Goal: Task Accomplishment & Management: Manage account settings

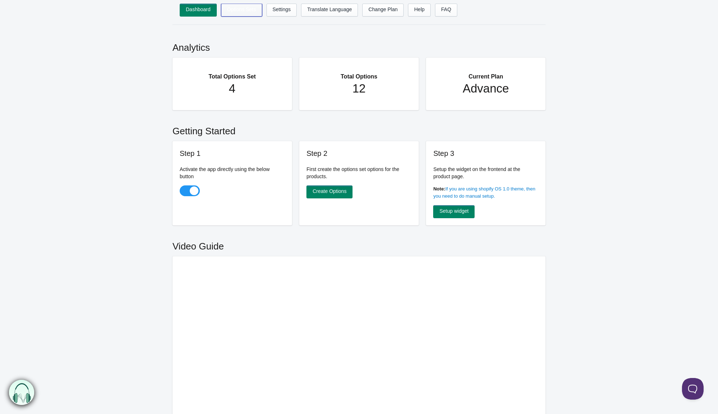
click at [237, 10] on link "Options Sets" at bounding box center [241, 10] width 41 height 13
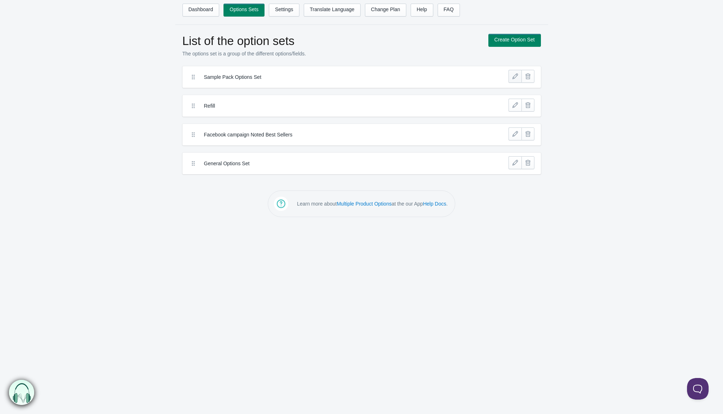
click at [512, 76] on link at bounding box center [515, 76] width 13 height 13
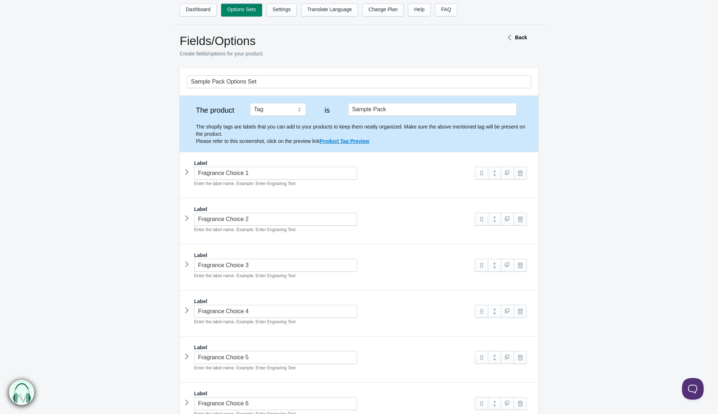
click at [187, 173] on icon at bounding box center [187, 172] width 0 height 11
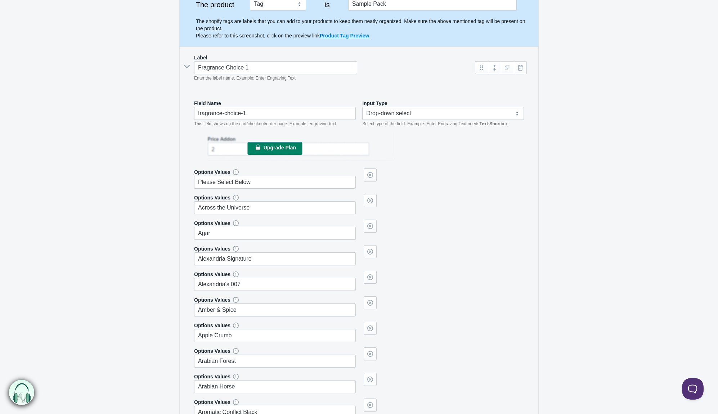
scroll to position [108, 0]
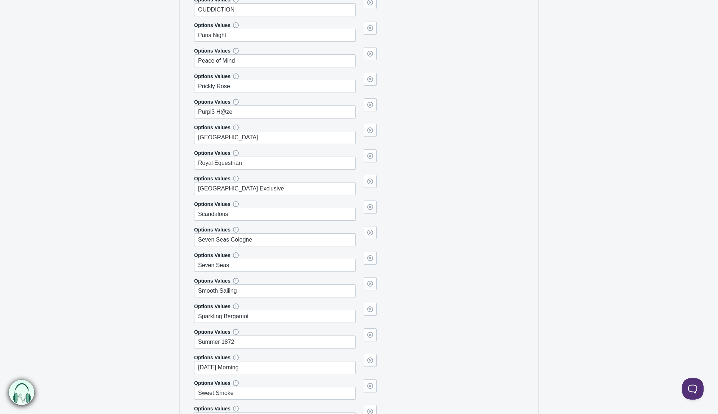
scroll to position [2231, 0]
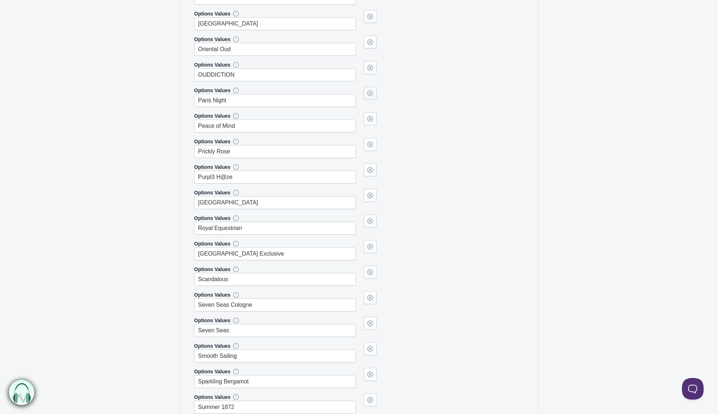
click at [371, 97] on link at bounding box center [369, 93] width 13 height 13
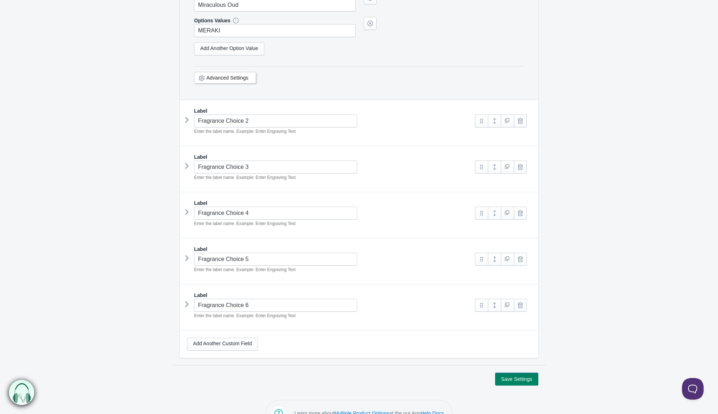
scroll to position [4470, 0]
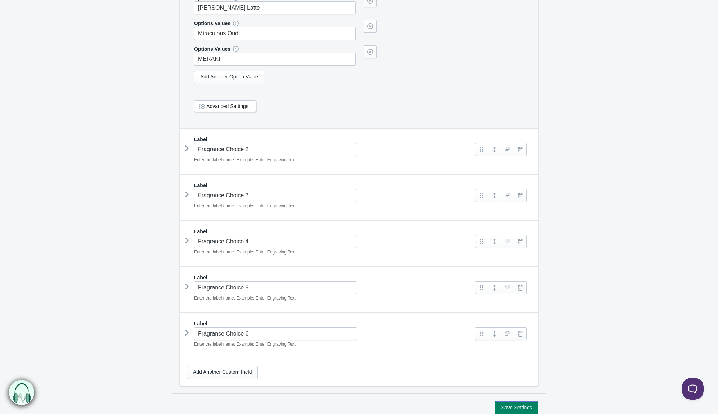
click at [187, 195] on icon at bounding box center [187, 194] width 0 height 11
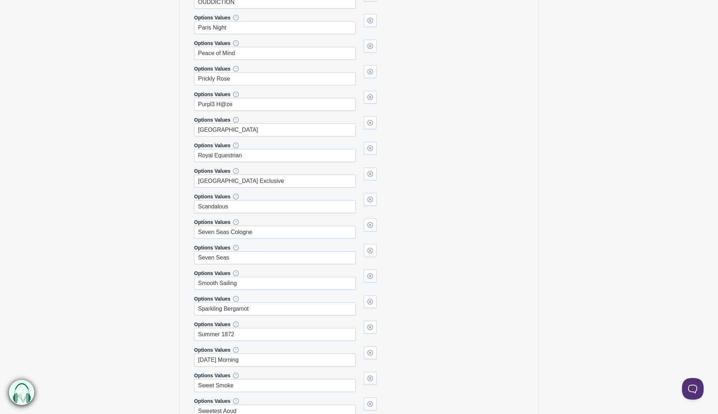
scroll to position [6773, 0]
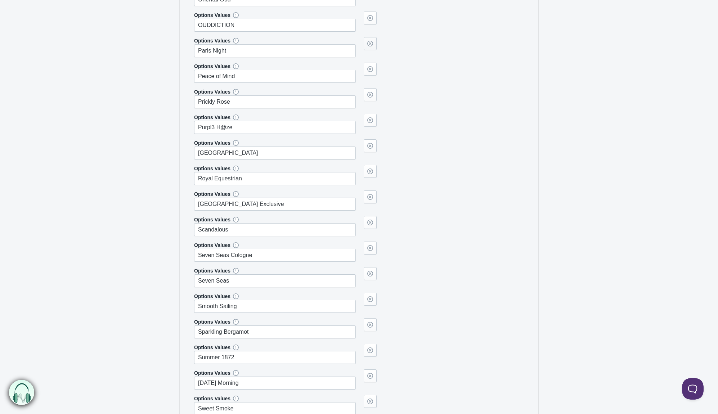
click at [367, 45] on link at bounding box center [369, 43] width 13 height 13
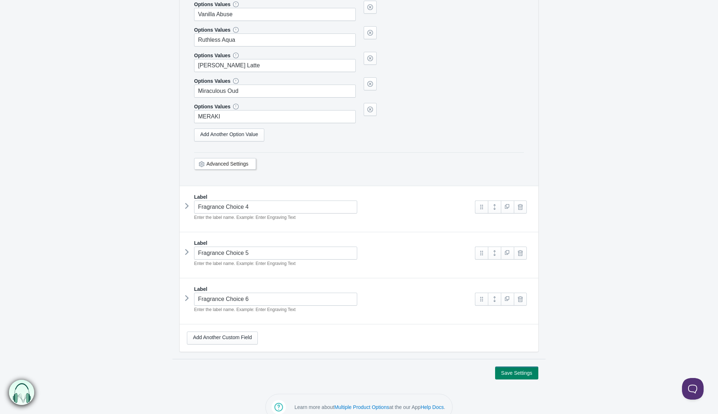
scroll to position [8788, 0]
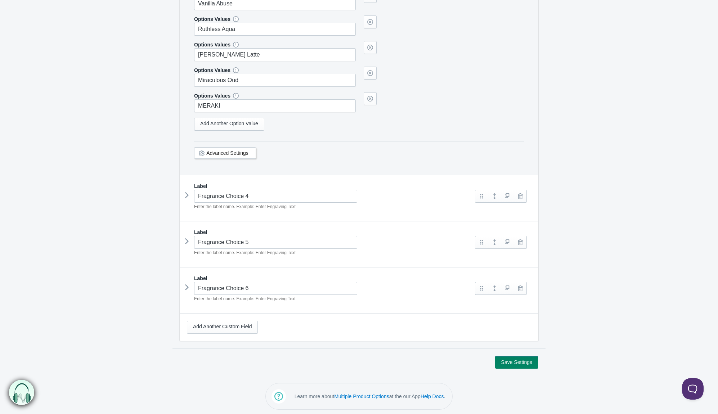
click at [187, 191] on icon at bounding box center [187, 195] width 0 height 11
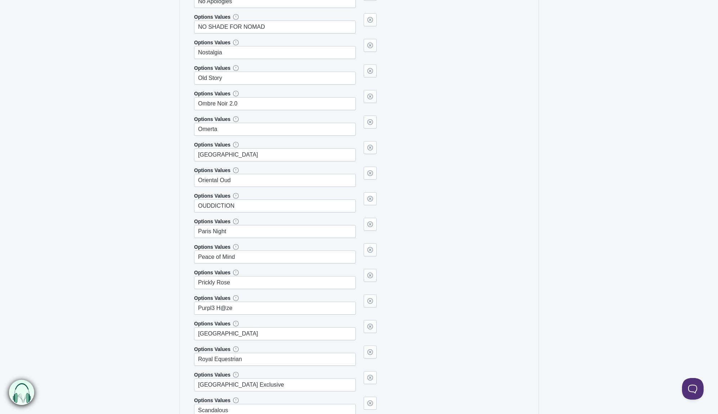
scroll to position [10947, 0]
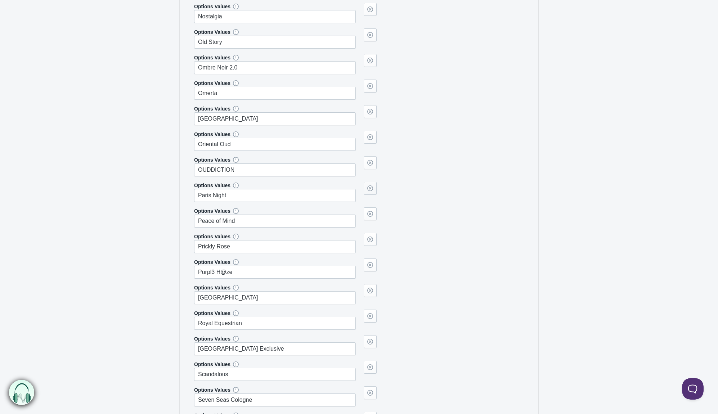
click at [372, 188] on link at bounding box center [369, 188] width 13 height 13
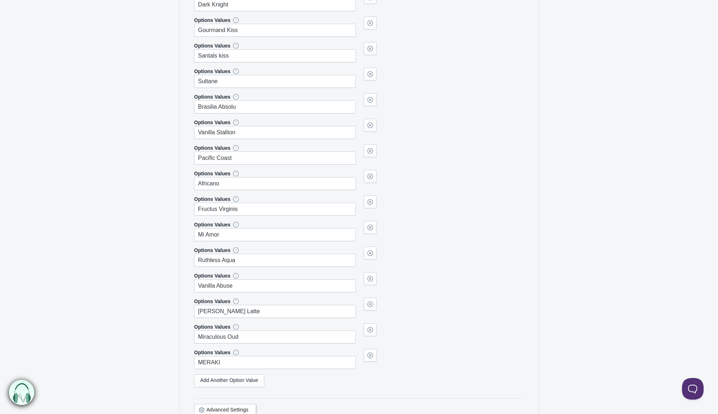
scroll to position [13137, 0]
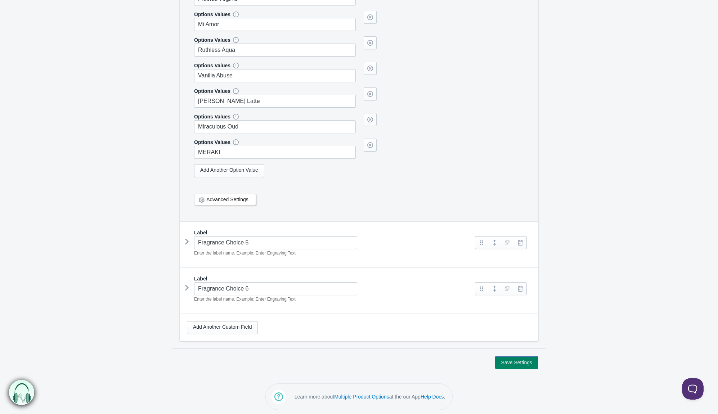
click at [187, 240] on icon at bounding box center [187, 241] width 0 height 11
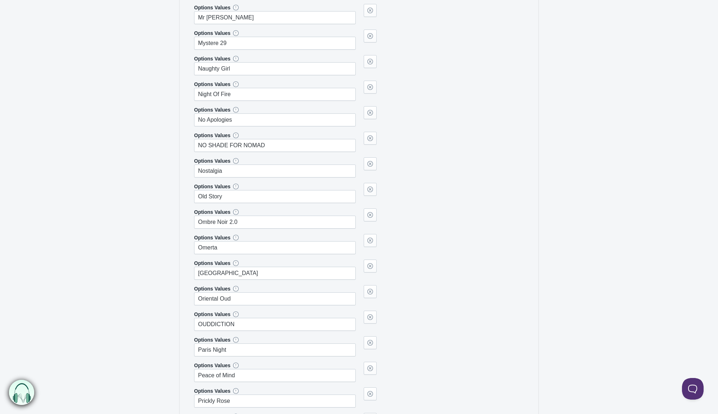
scroll to position [15368, 0]
click at [368, 163] on link at bounding box center [369, 162] width 13 height 13
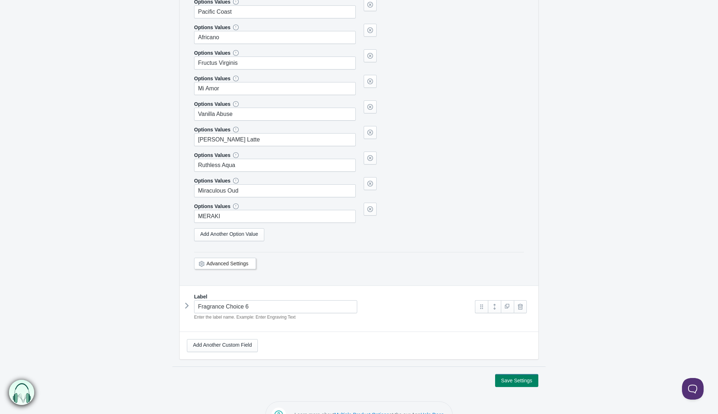
scroll to position [17485, 0]
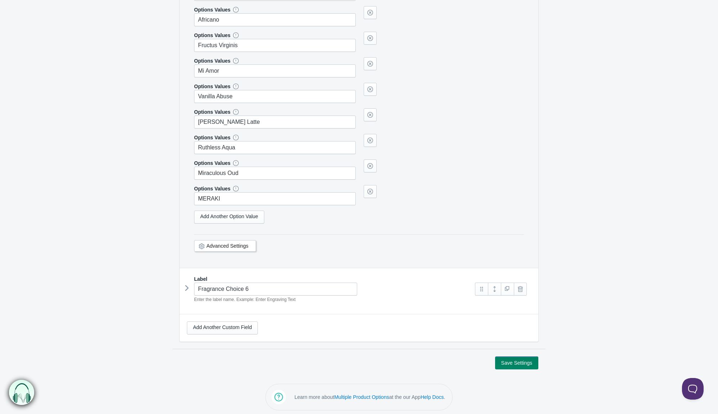
click at [187, 286] on icon at bounding box center [187, 288] width 0 height 11
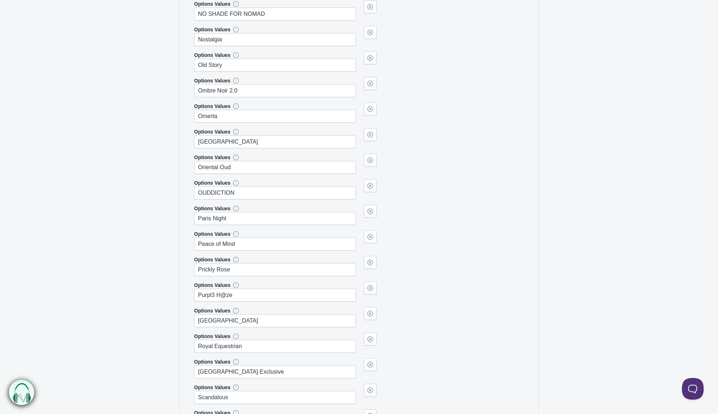
scroll to position [19716, 0]
click at [370, 205] on link at bounding box center [369, 209] width 13 height 13
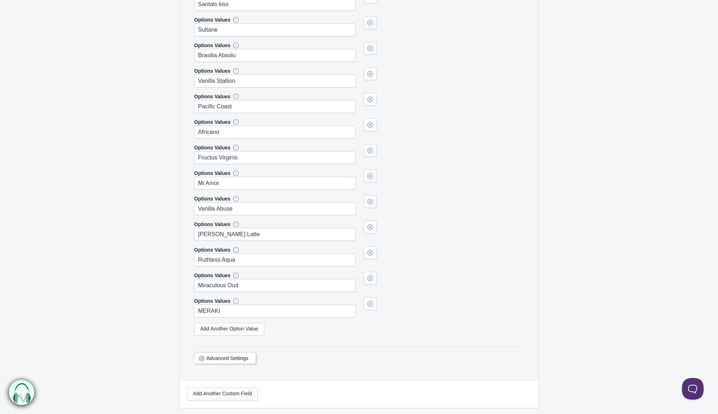
scroll to position [21834, 0]
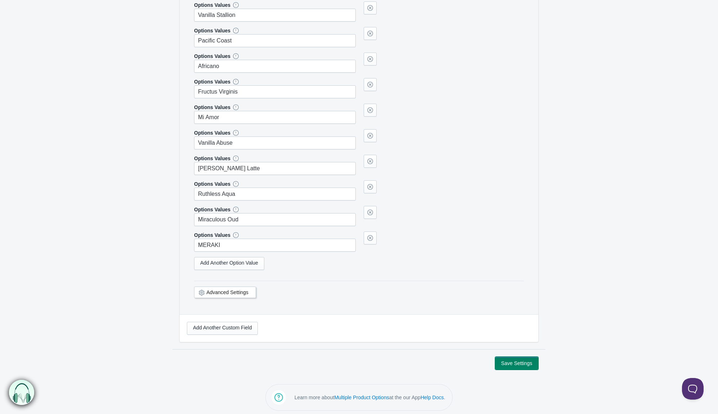
click at [510, 360] on button "Save Settings" at bounding box center [516, 363] width 43 height 13
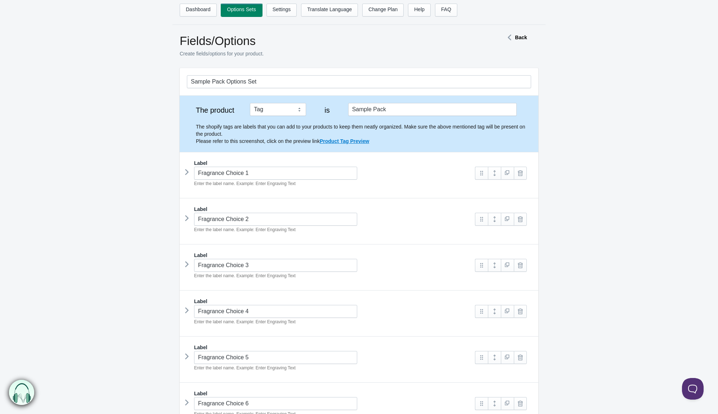
click at [248, 10] on link "Options Sets" at bounding box center [241, 10] width 41 height 13
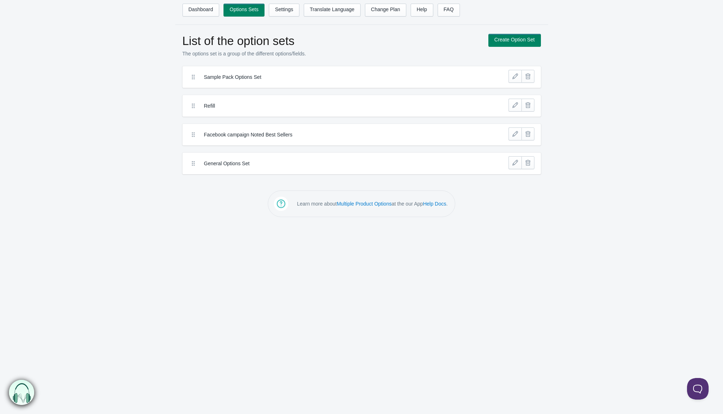
click at [379, 137] on label "Facebook campaign Noted Best Sellers" at bounding box center [335, 134] width 262 height 7
click at [516, 165] on link at bounding box center [515, 162] width 13 height 13
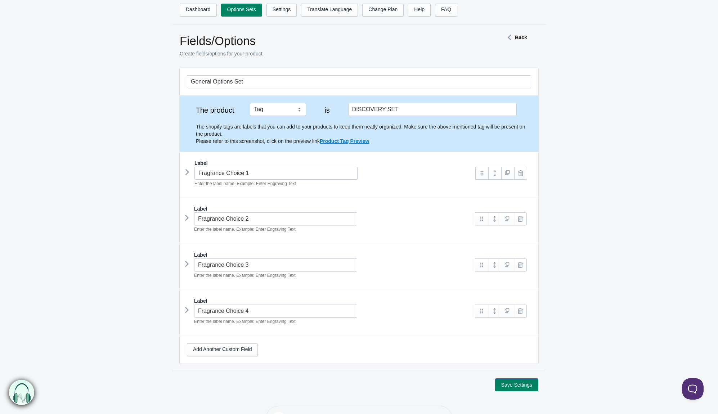
drag, startPoint x: 185, startPoint y: 172, endPoint x: 195, endPoint y: 180, distance: 12.1
click at [187, 173] on icon at bounding box center [187, 172] width 0 height 11
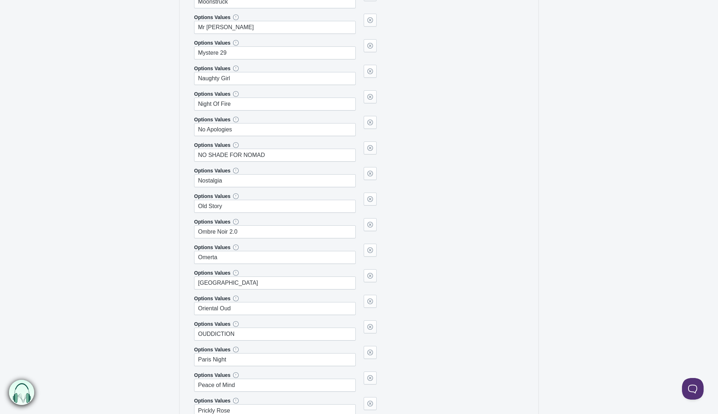
scroll to position [2195, 0]
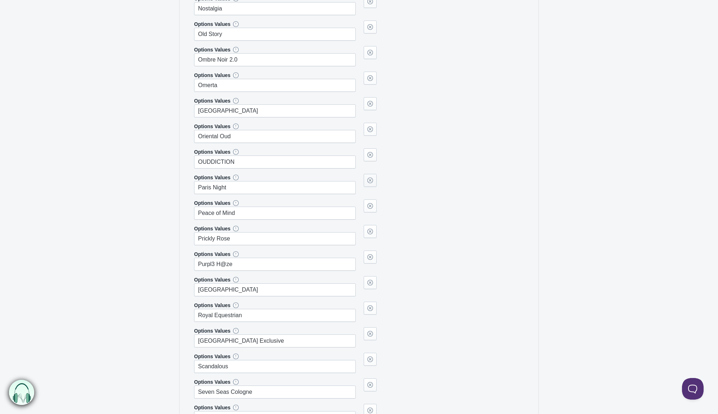
click at [372, 181] on link at bounding box center [369, 180] width 13 height 13
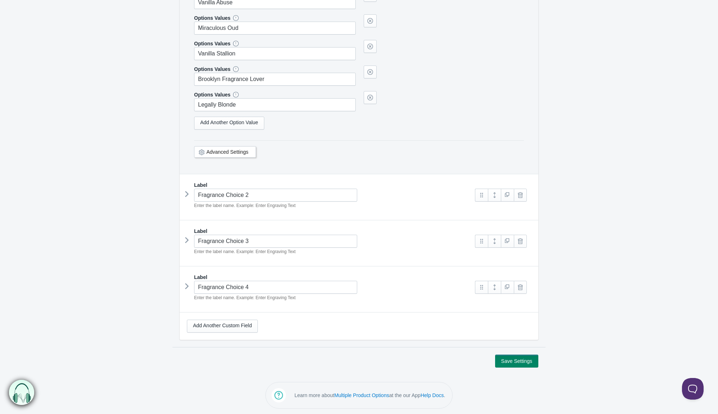
scroll to position [4481, 0]
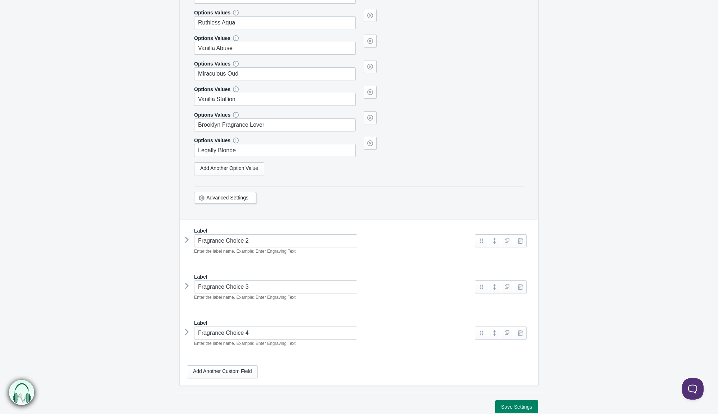
click at [187, 240] on icon at bounding box center [187, 239] width 0 height 11
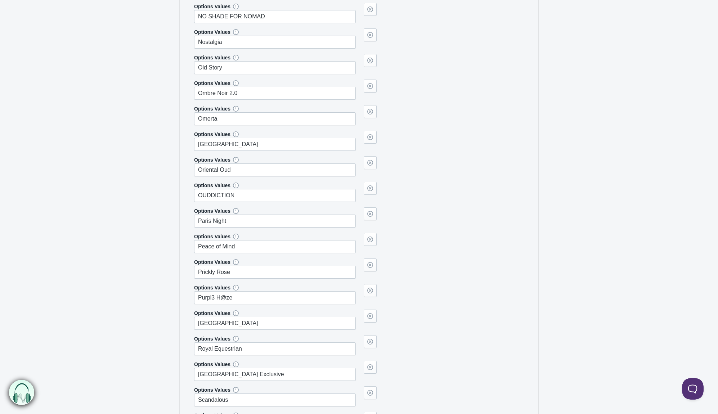
scroll to position [6712, 0]
click at [370, 210] on link at bounding box center [369, 211] width 13 height 13
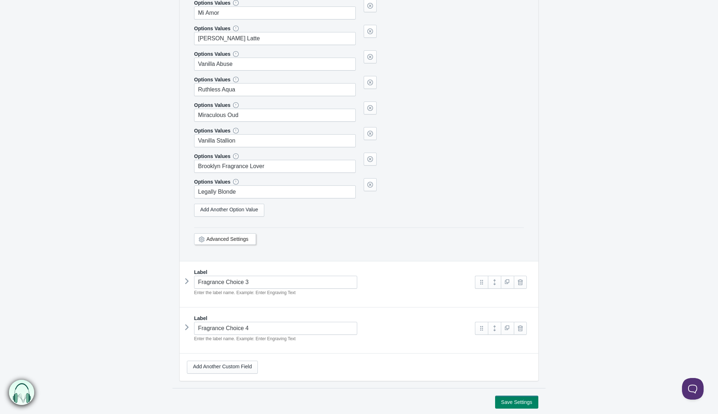
scroll to position [9054, 0]
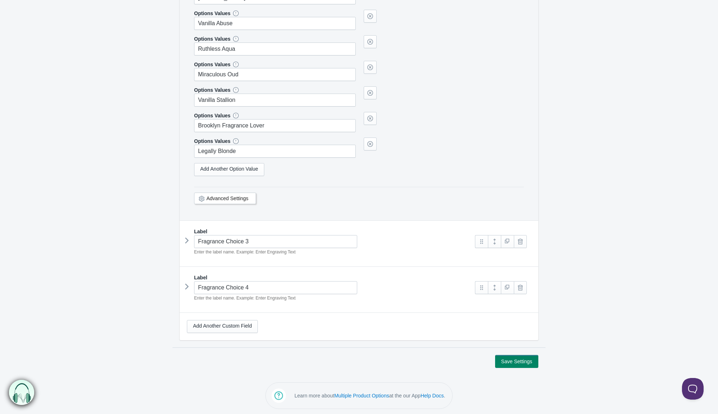
click at [187, 241] on icon at bounding box center [187, 240] width 0 height 11
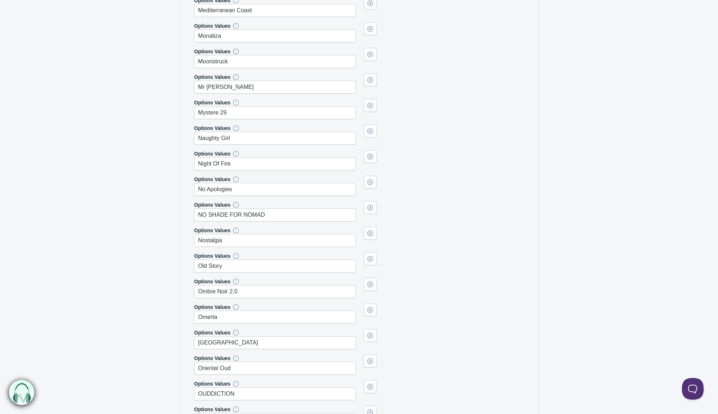
scroll to position [11249, 0]
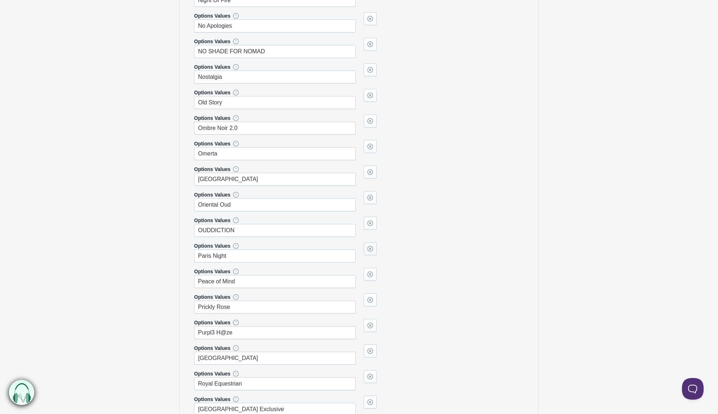
click at [370, 246] on link at bounding box center [369, 248] width 13 height 13
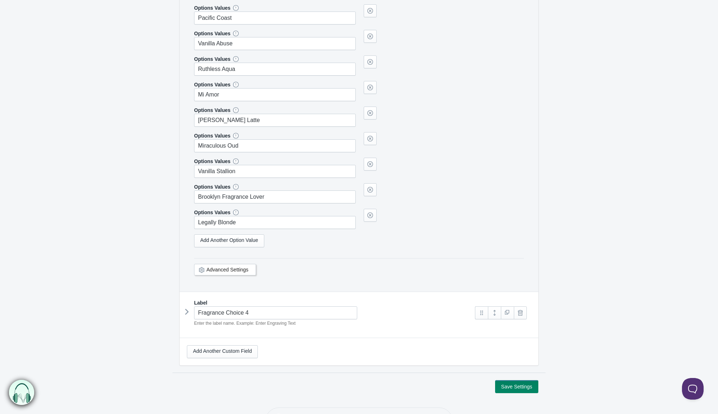
scroll to position [13403, 0]
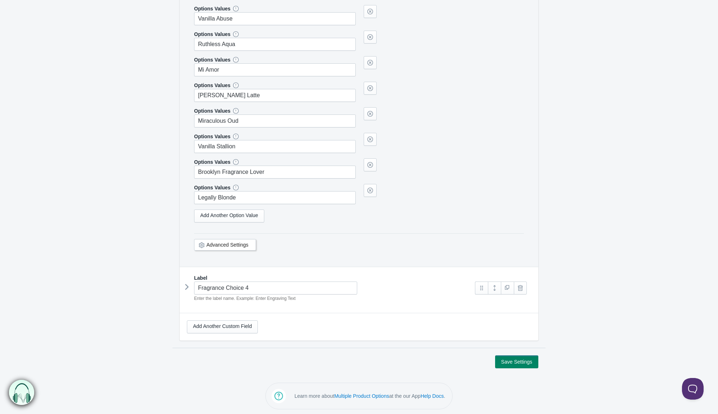
click at [187, 284] on icon at bounding box center [187, 286] width 0 height 11
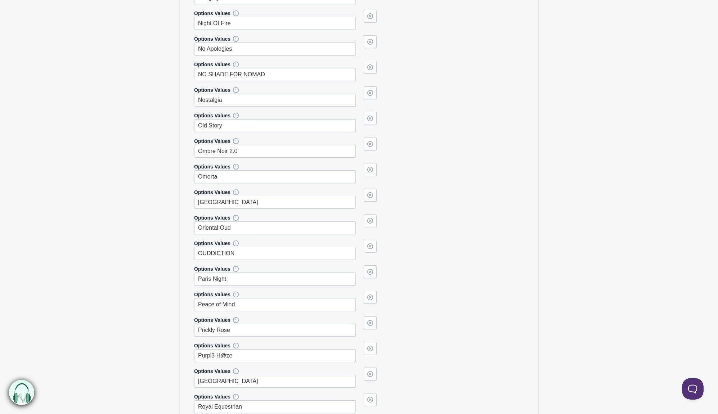
scroll to position [15706, 0]
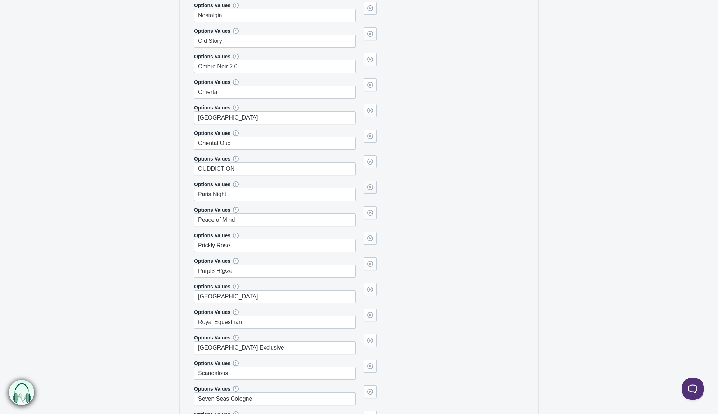
click at [370, 186] on link at bounding box center [369, 187] width 13 height 13
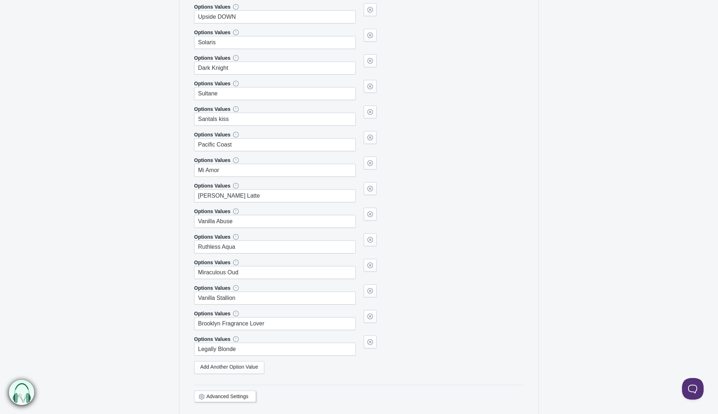
scroll to position [17803, 0]
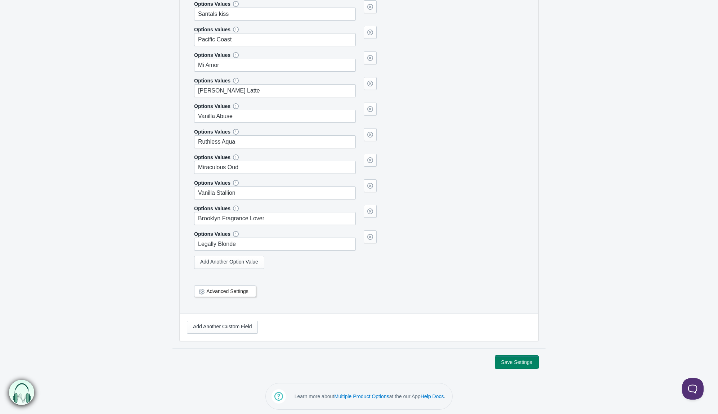
click at [510, 359] on button "Save Settings" at bounding box center [516, 362] width 43 height 13
